Goal: Find specific page/section

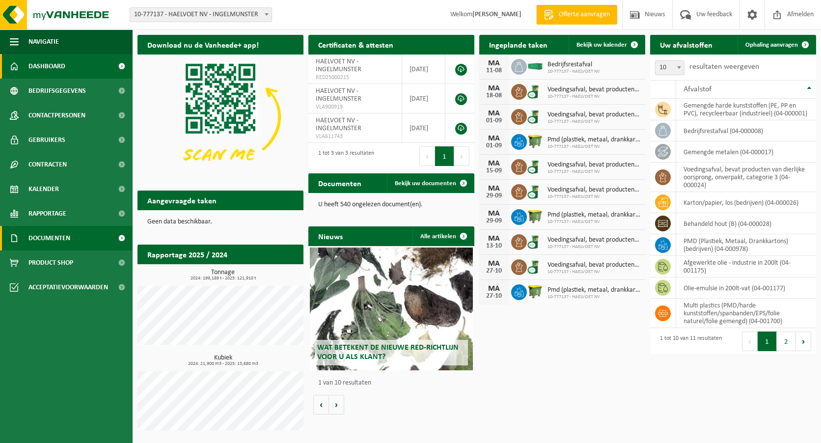
click at [26, 234] on link "Documenten" at bounding box center [66, 238] width 133 height 25
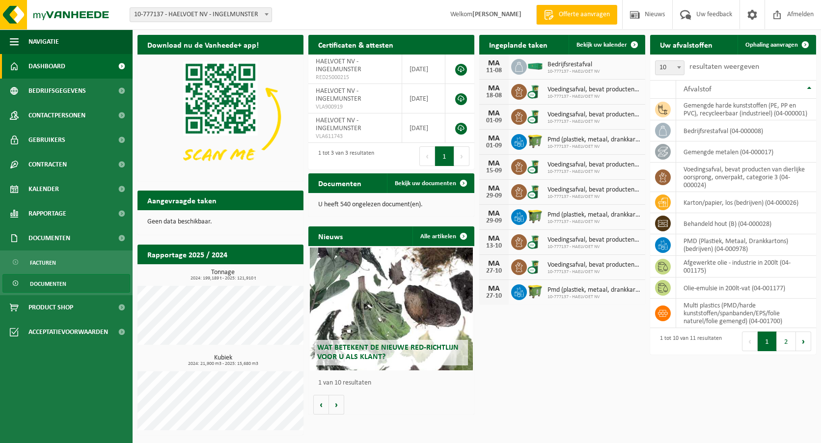
click at [41, 284] on span "Documenten" at bounding box center [48, 284] width 36 height 19
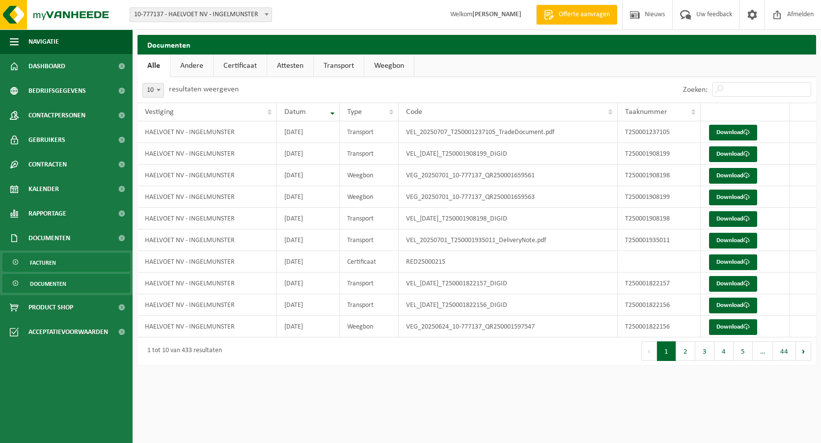
click at [47, 259] on span "Facturen" at bounding box center [43, 262] width 26 height 19
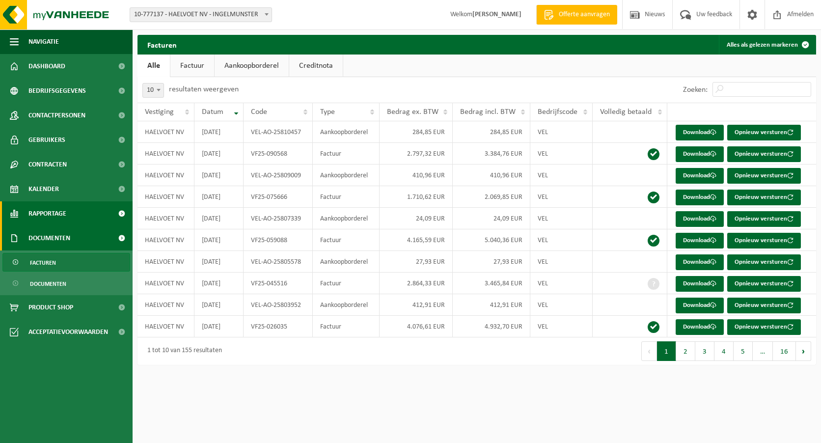
click at [48, 210] on span "Rapportage" at bounding box center [47, 213] width 38 height 25
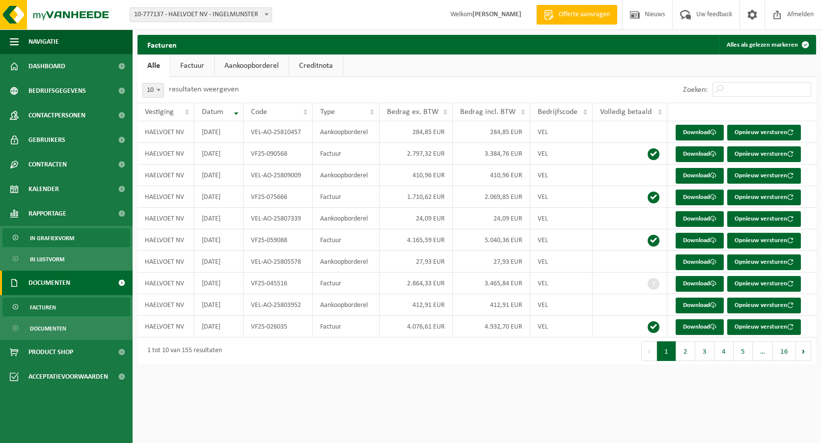
click at [48, 233] on span "In grafiekvorm" at bounding box center [52, 238] width 44 height 19
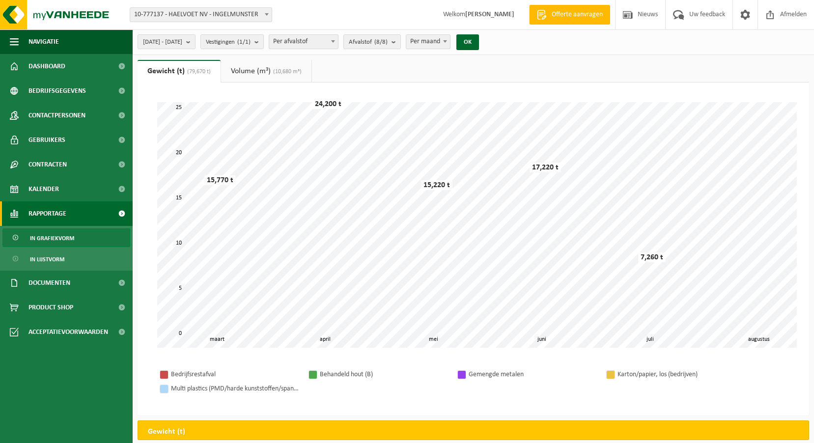
click at [450, 38] on span at bounding box center [445, 41] width 10 height 13
select select "1"
click at [479, 40] on button "OK" at bounding box center [467, 42] width 23 height 16
